Goal: Information Seeking & Learning: Understand process/instructions

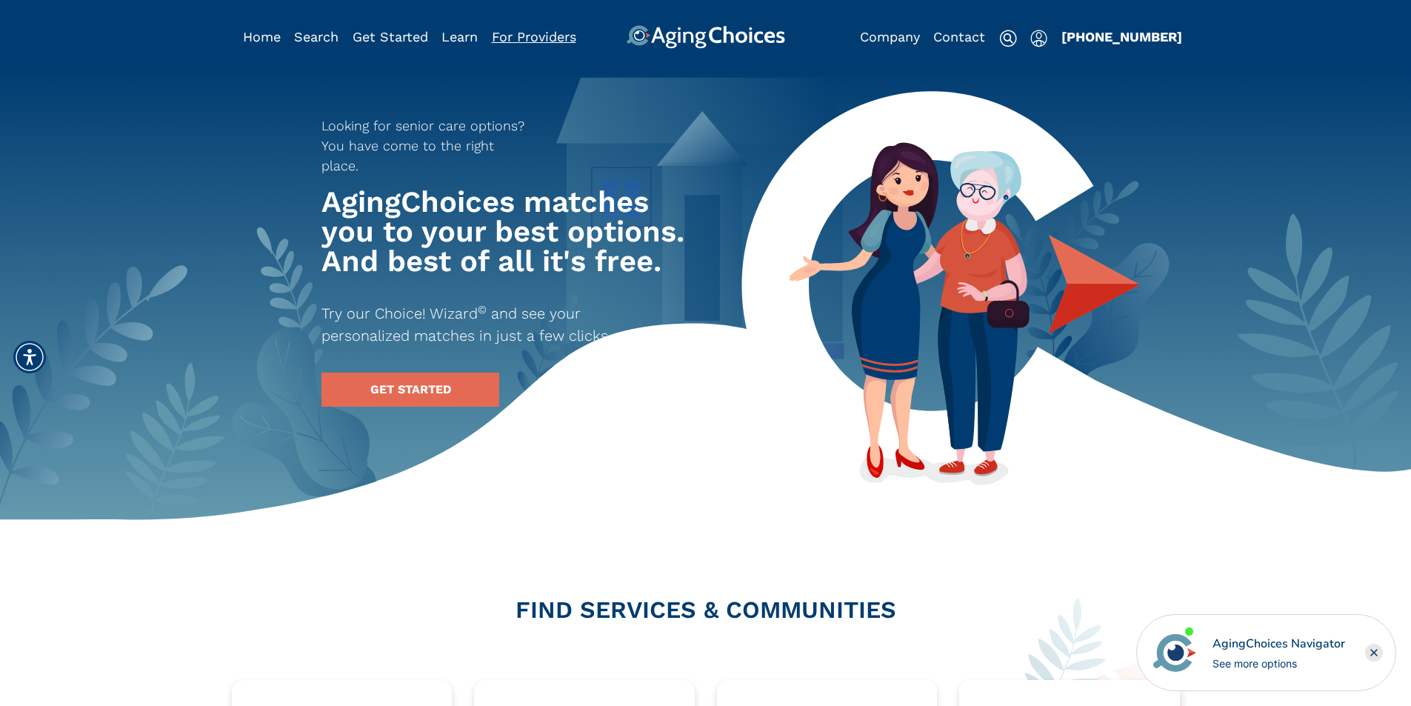
click at [528, 41] on link "For Providers" at bounding box center [534, 37] width 84 height 16
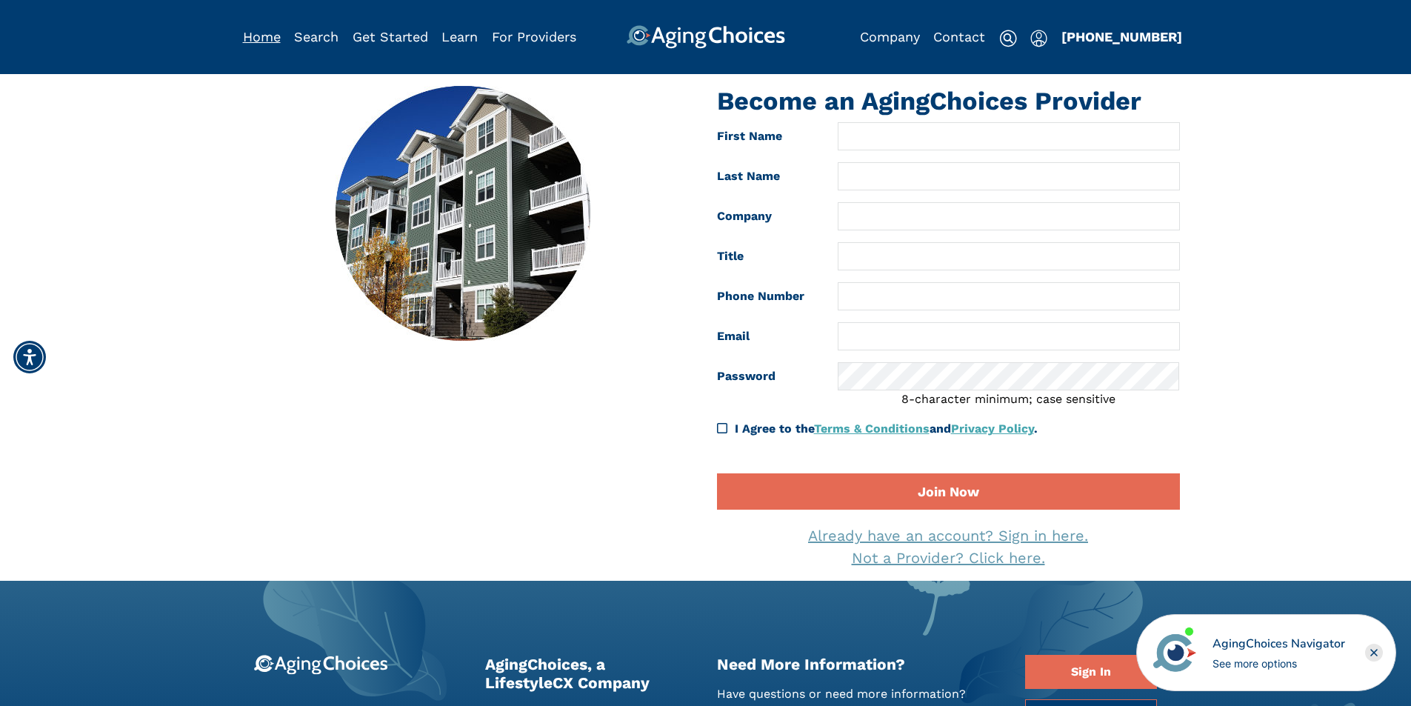
click at [254, 33] on link "Home" at bounding box center [262, 37] width 38 height 16
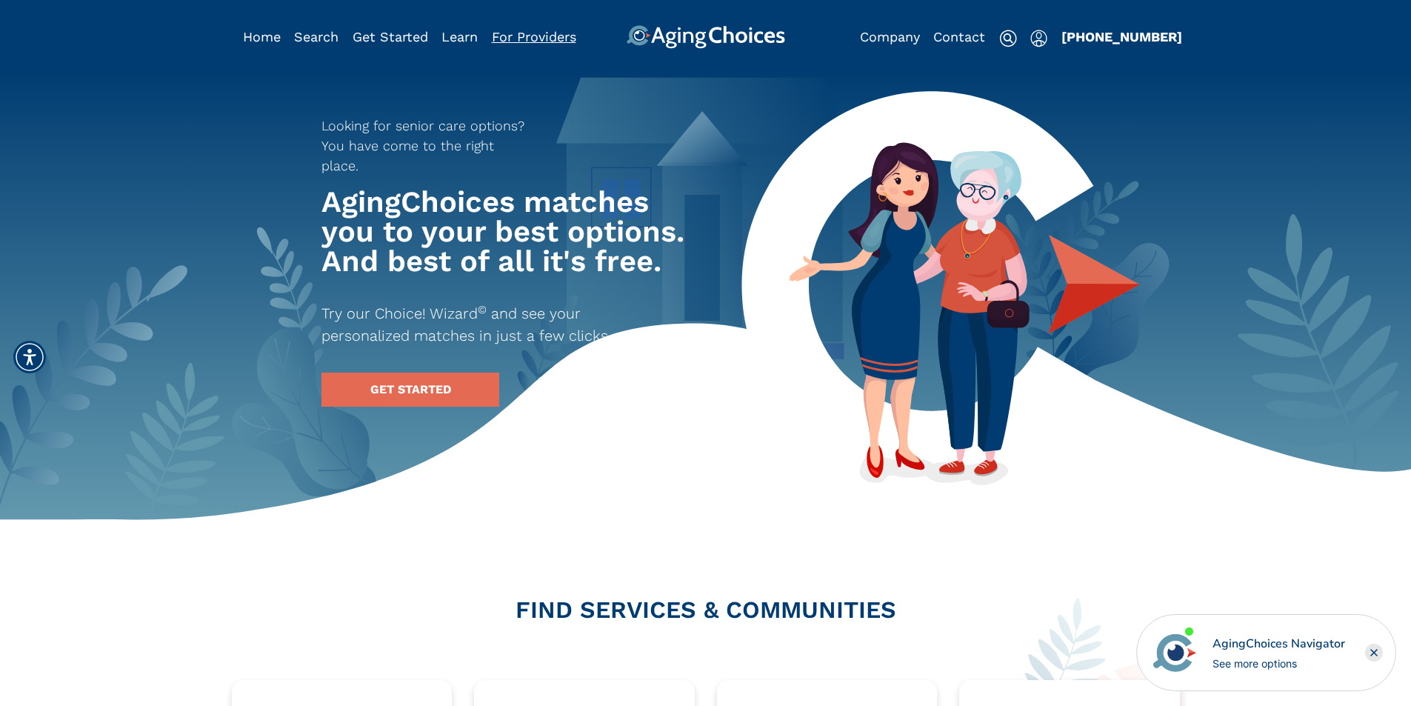
click at [529, 29] on link "For Providers" at bounding box center [534, 37] width 84 height 16
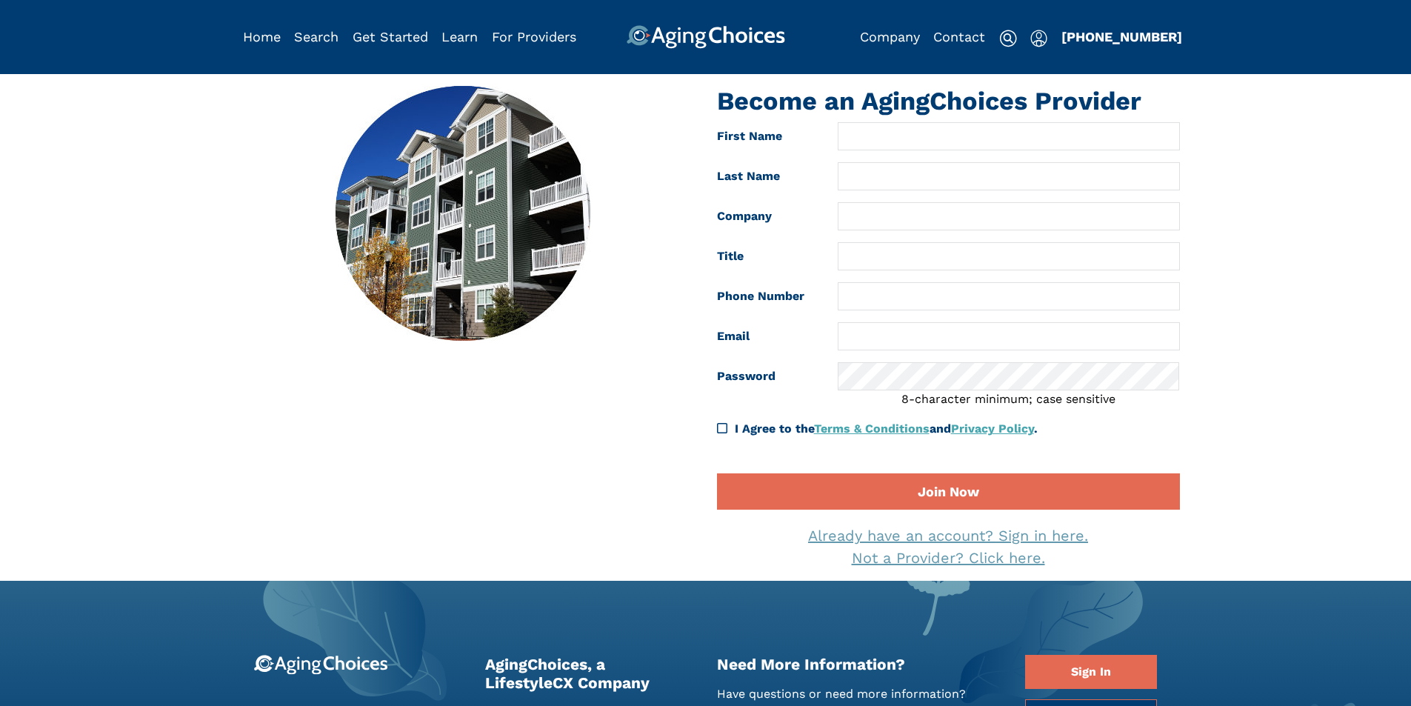
scroll to position [3427, 0]
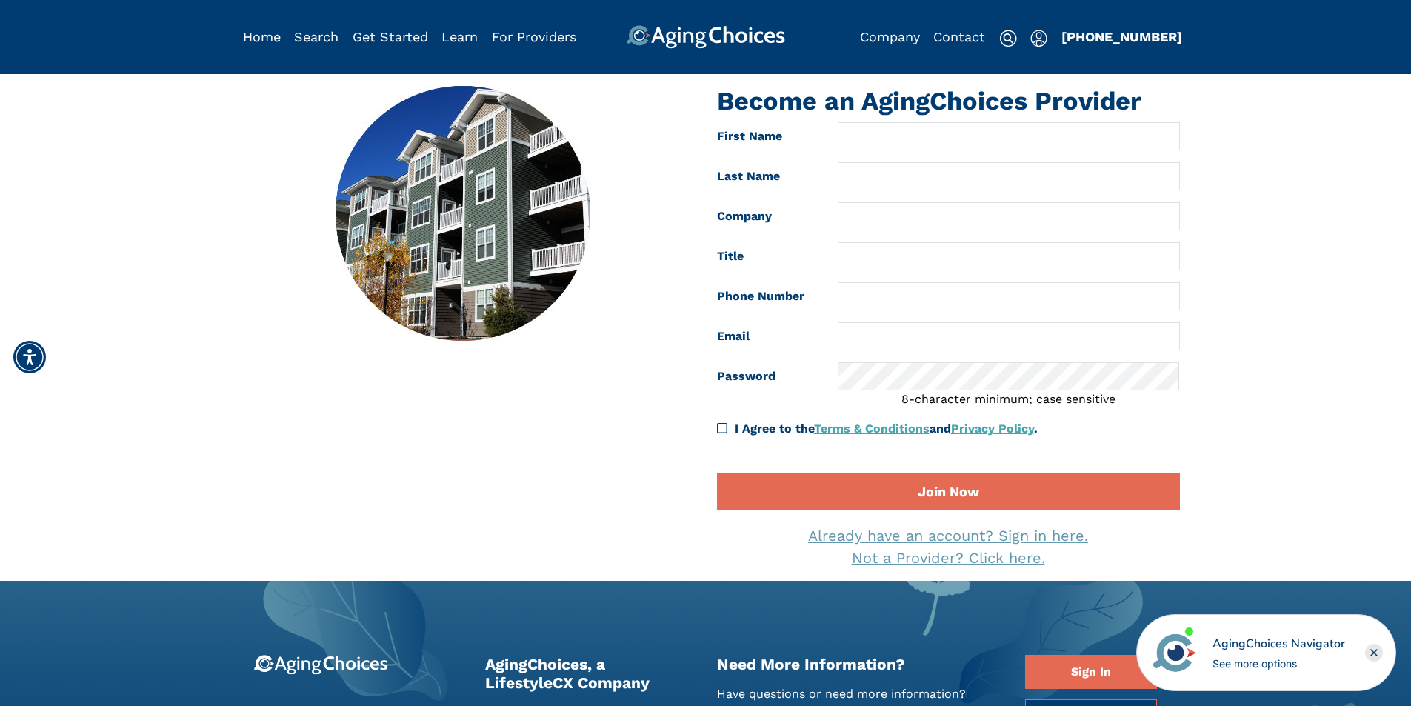
click at [868, 428] on link "Terms & Conditions" at bounding box center [872, 429] width 116 height 14
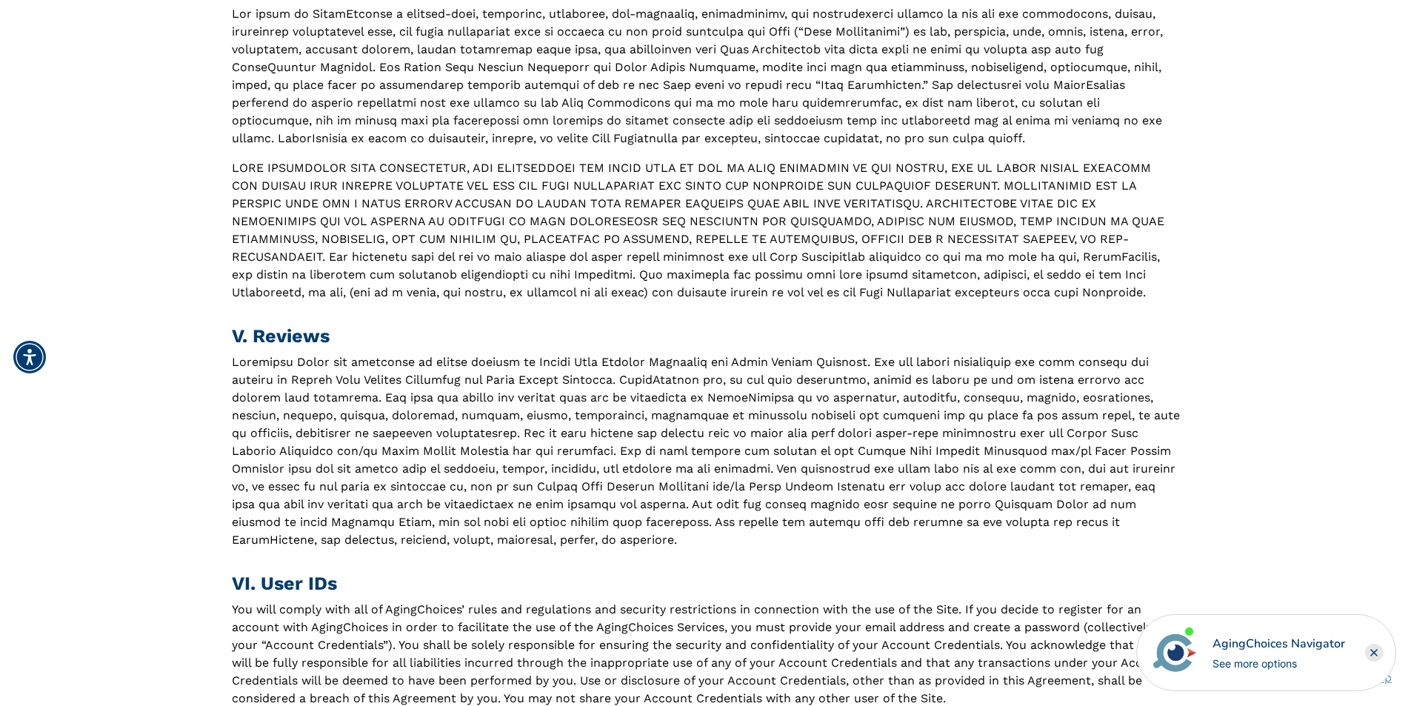
scroll to position [1260, 0]
